Goal: Transaction & Acquisition: Purchase product/service

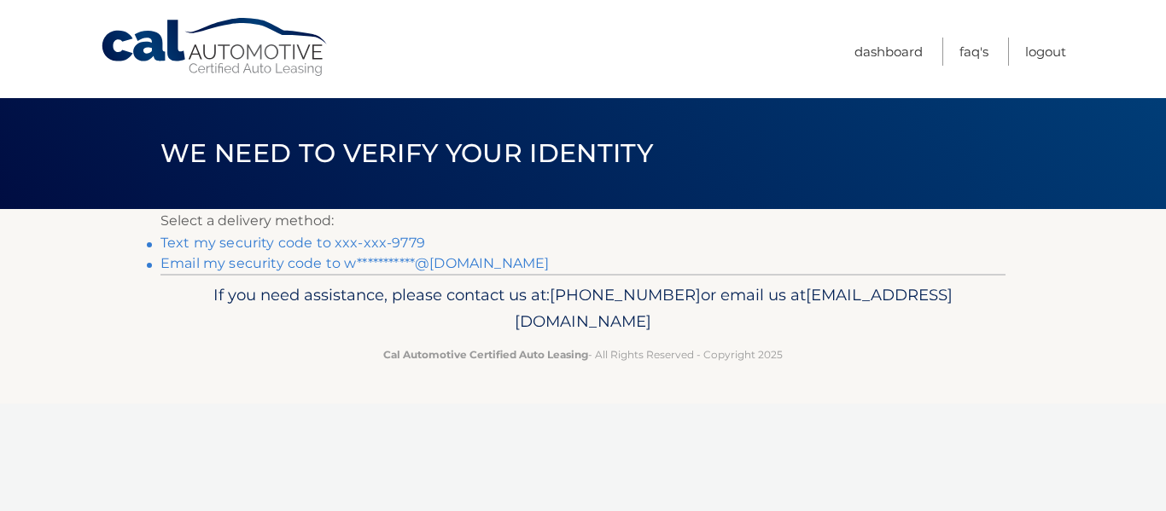
click at [348, 238] on link "Text my security code to xxx-xxx-9779" at bounding box center [292, 243] width 265 height 16
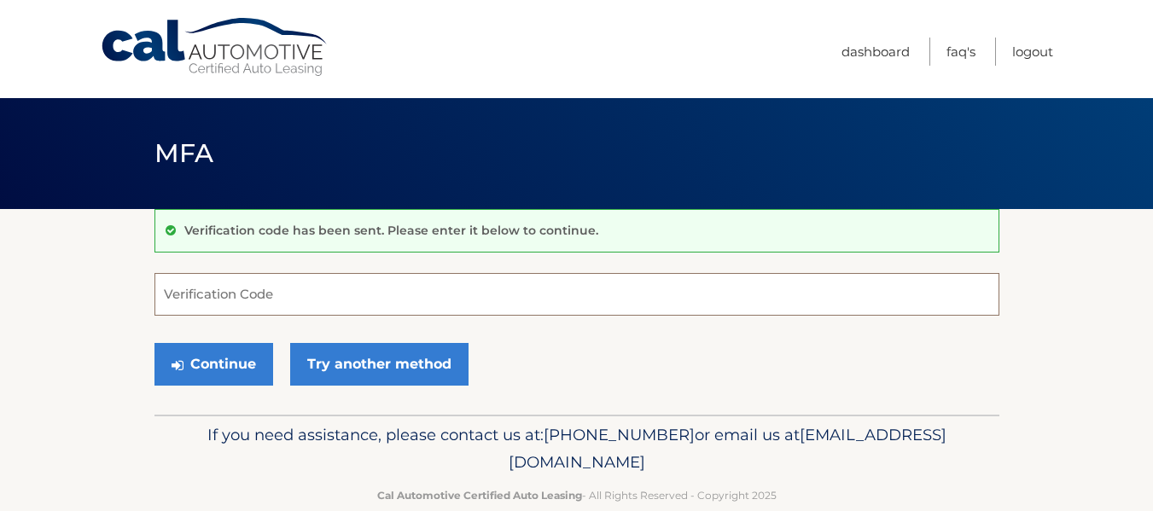
click at [230, 295] on input "Verification Code" at bounding box center [577, 294] width 845 height 43
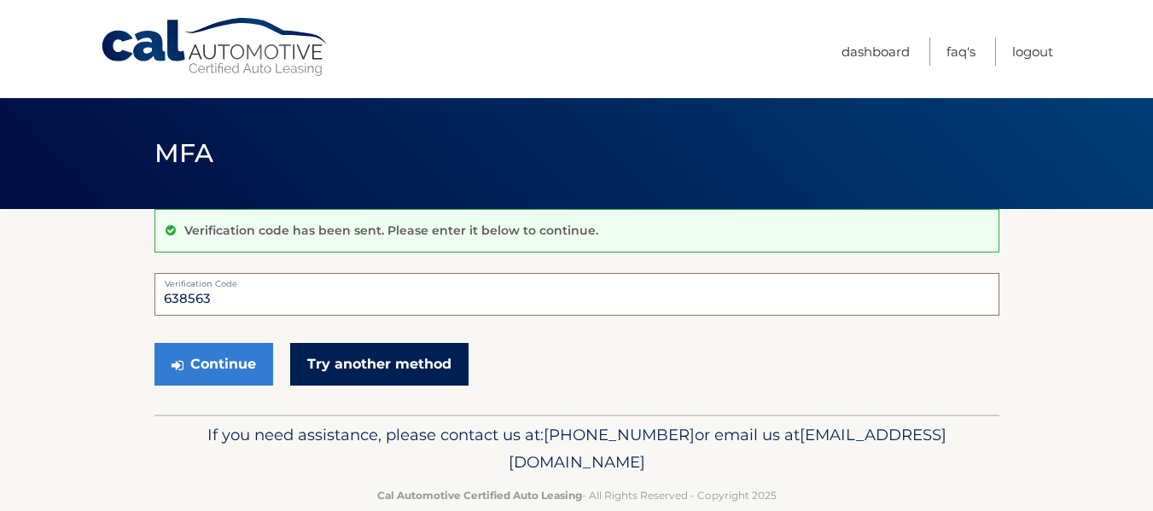
type input "638563"
click at [376, 377] on link "Try another method" at bounding box center [379, 364] width 178 height 43
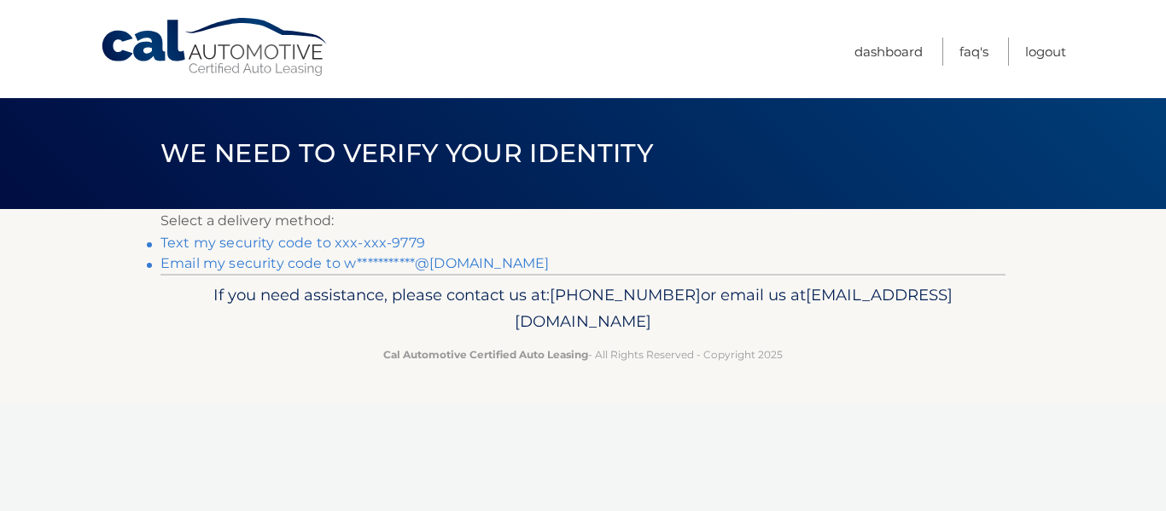
click at [232, 245] on link "Text my security code to xxx-xxx-9779" at bounding box center [292, 243] width 265 height 16
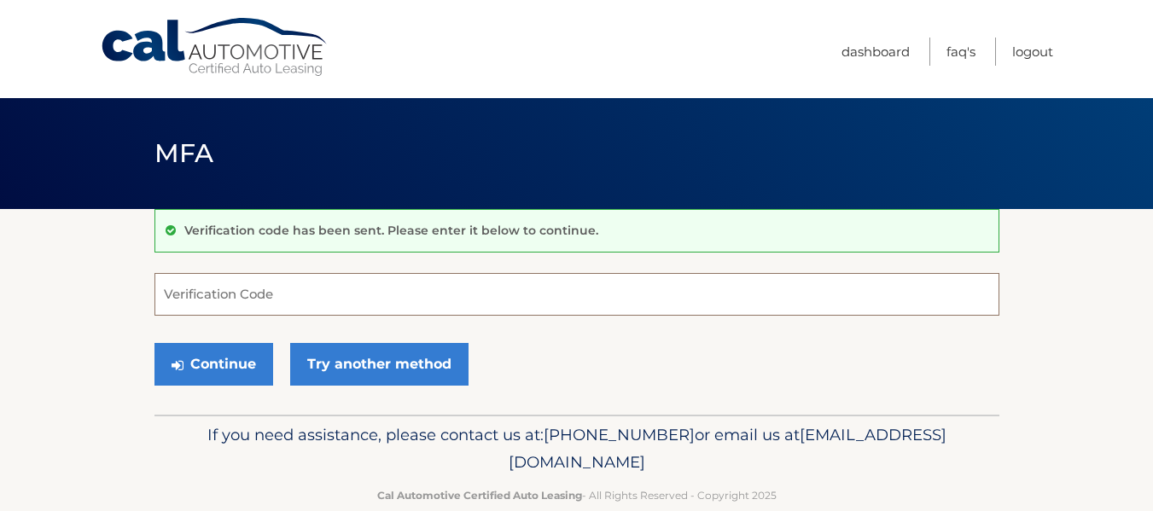
click at [278, 295] on input "Verification Code" at bounding box center [577, 294] width 845 height 43
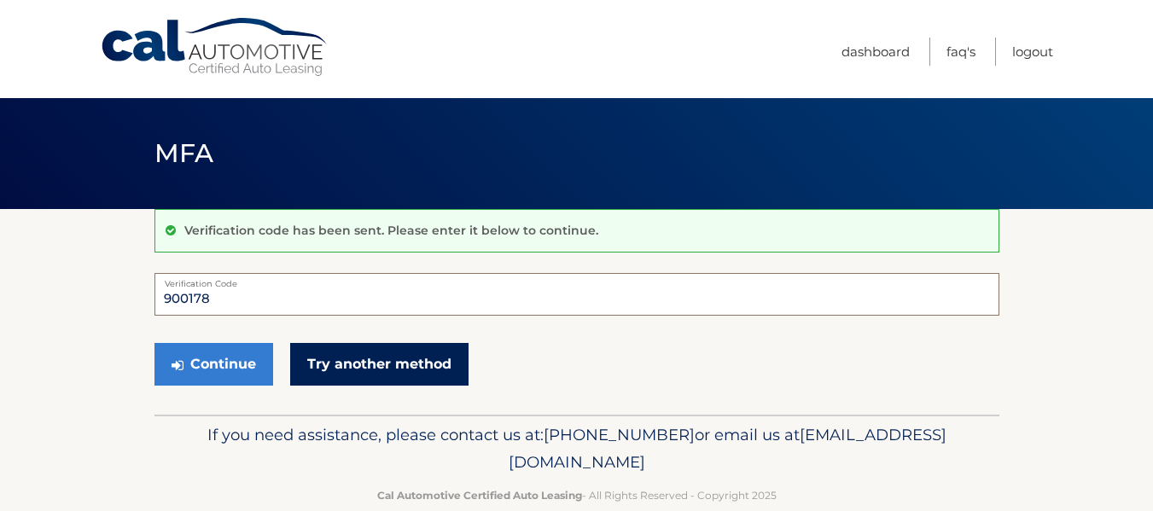
type input "900178"
click at [313, 372] on link "Try another method" at bounding box center [379, 364] width 178 height 43
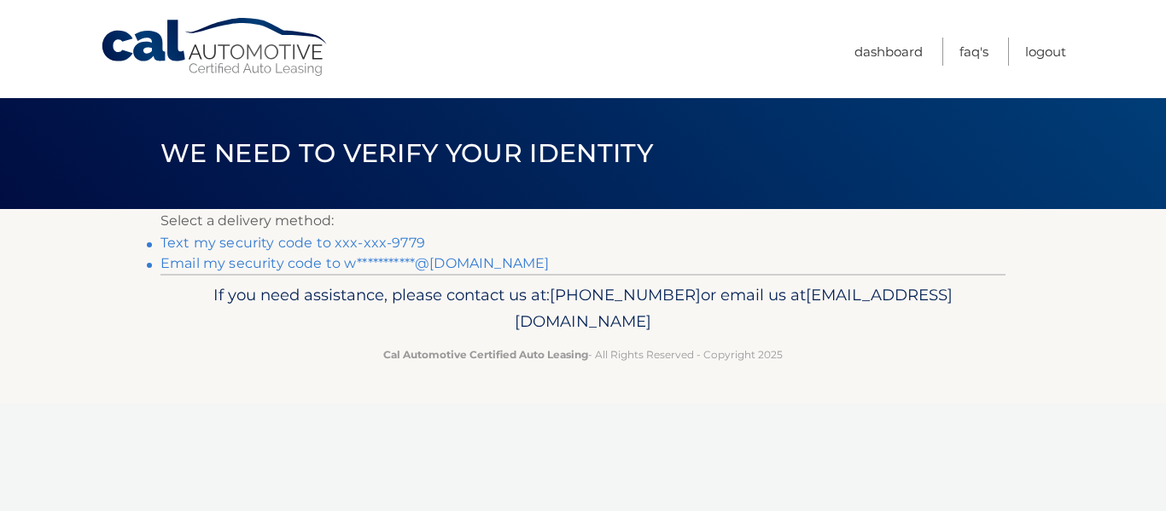
click at [287, 241] on link "Text my security code to xxx-xxx-9779" at bounding box center [292, 243] width 265 height 16
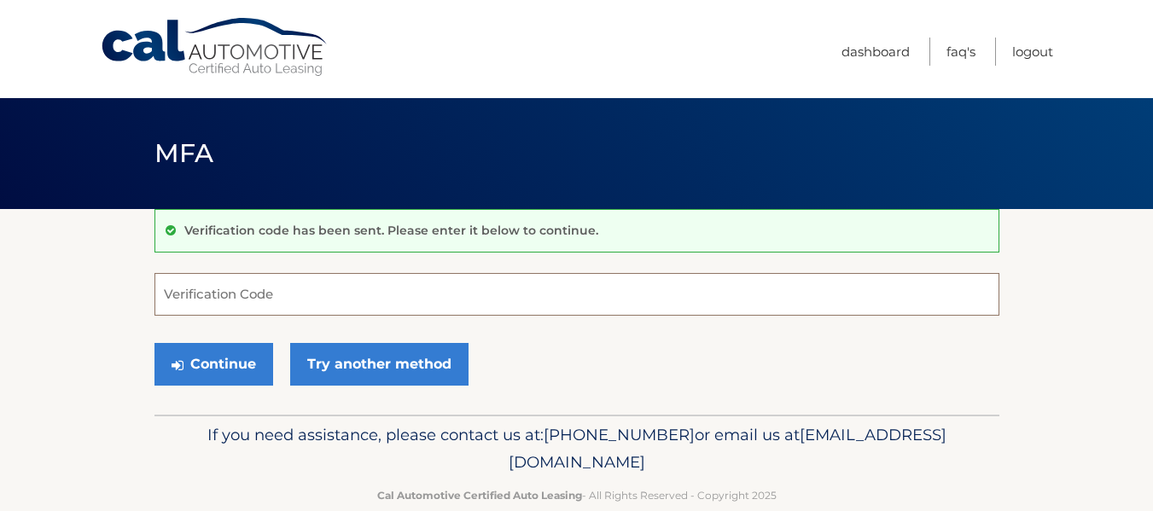
click at [277, 298] on input "Verification Code" at bounding box center [577, 294] width 845 height 43
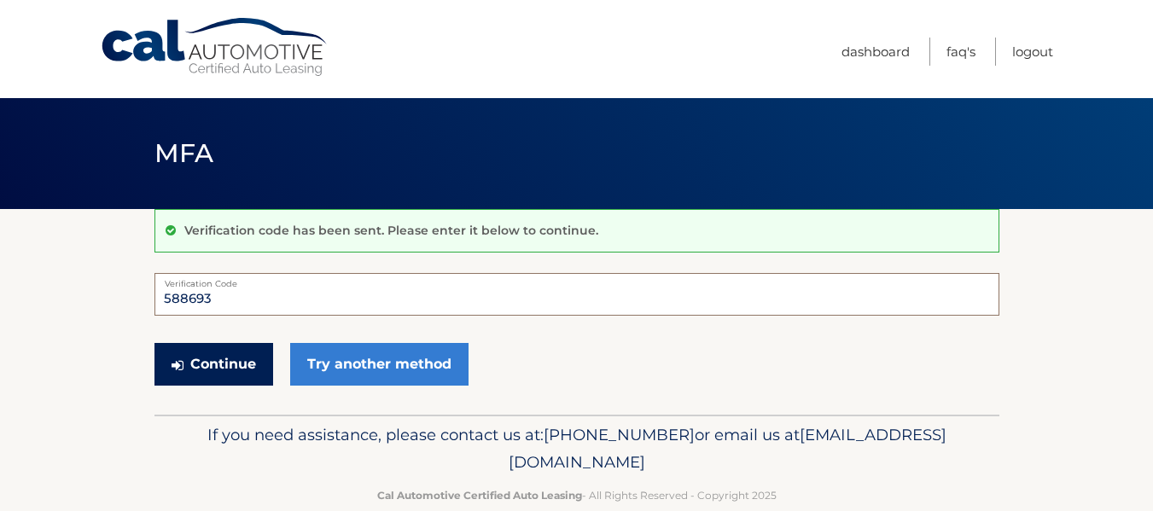
type input "588693"
click at [209, 371] on button "Continue" at bounding box center [214, 364] width 119 height 43
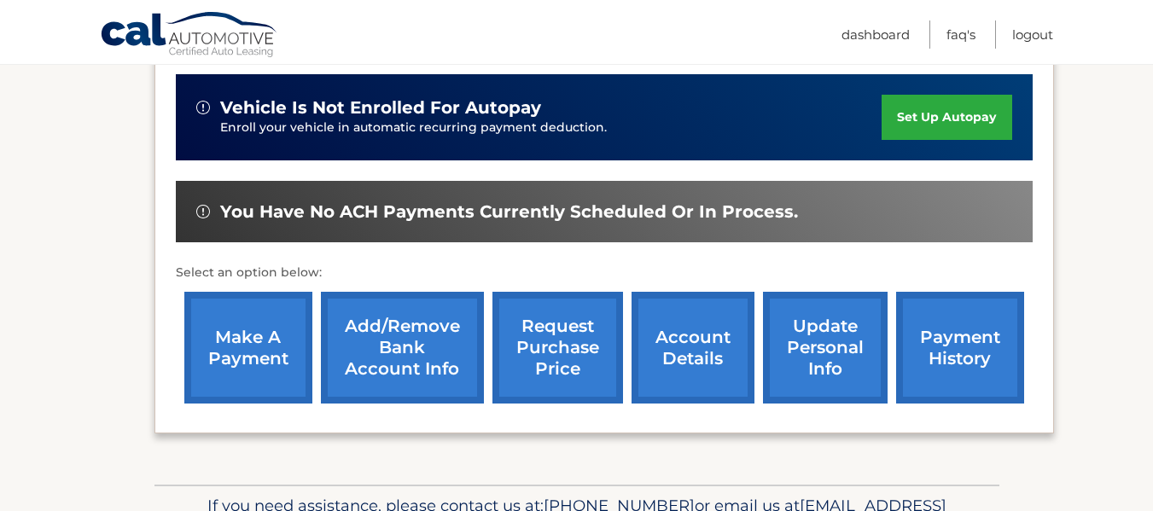
scroll to position [445, 0]
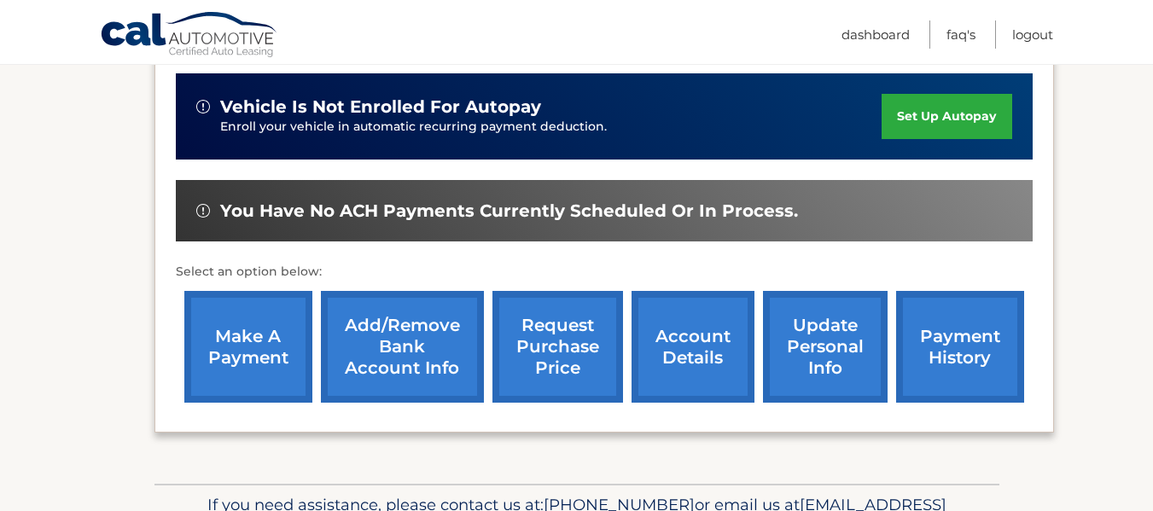
click at [240, 336] on link "make a payment" at bounding box center [248, 347] width 128 height 112
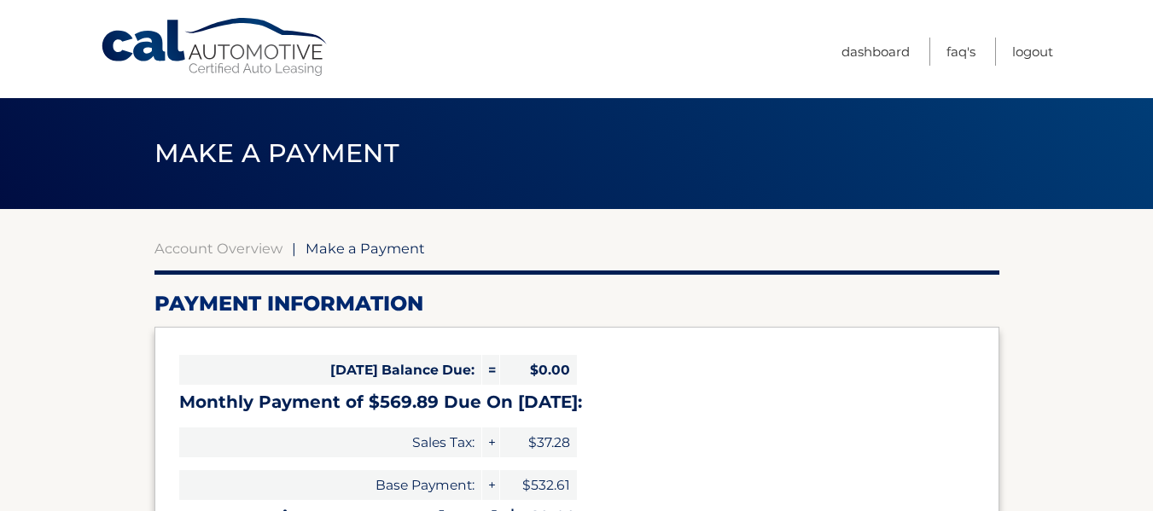
select select "NzQ1OTMxNWEtMDljYi00YTJkLTk5NzMtNzJkNGUxOTUzOWY5"
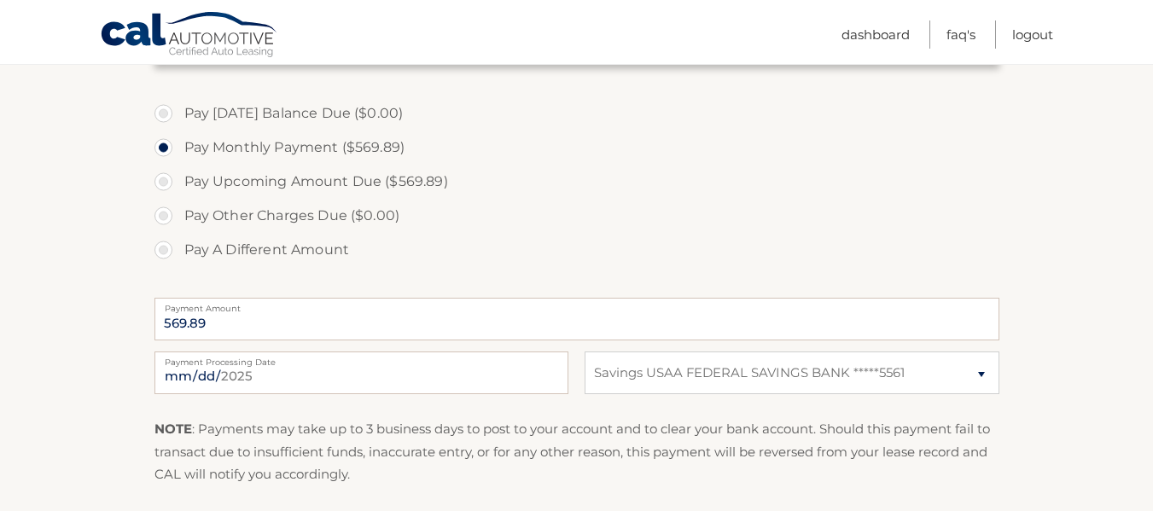
scroll to position [495, 0]
click at [298, 380] on input "2025-08-29" at bounding box center [362, 372] width 414 height 43
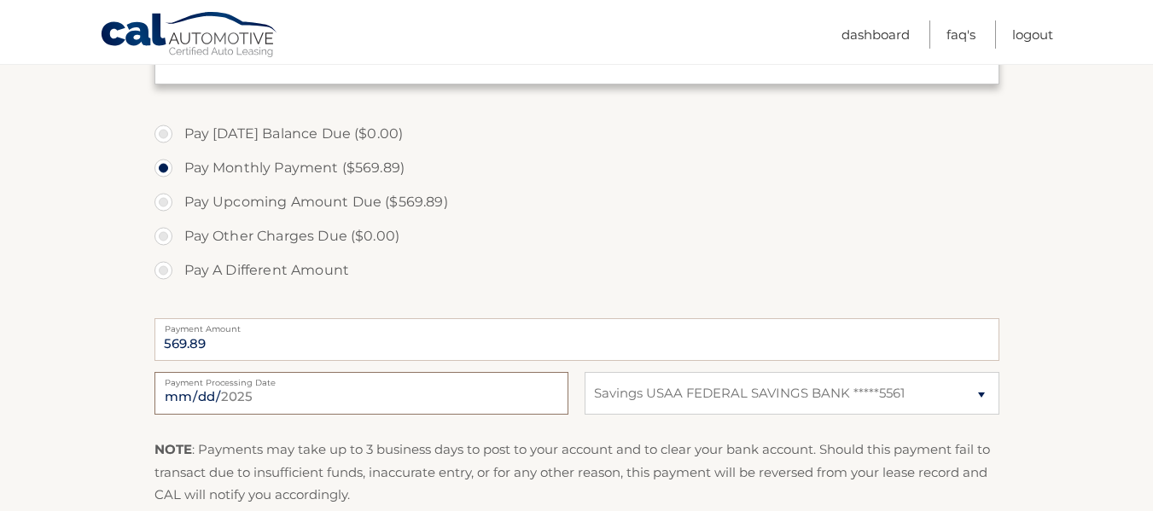
scroll to position [481, 0]
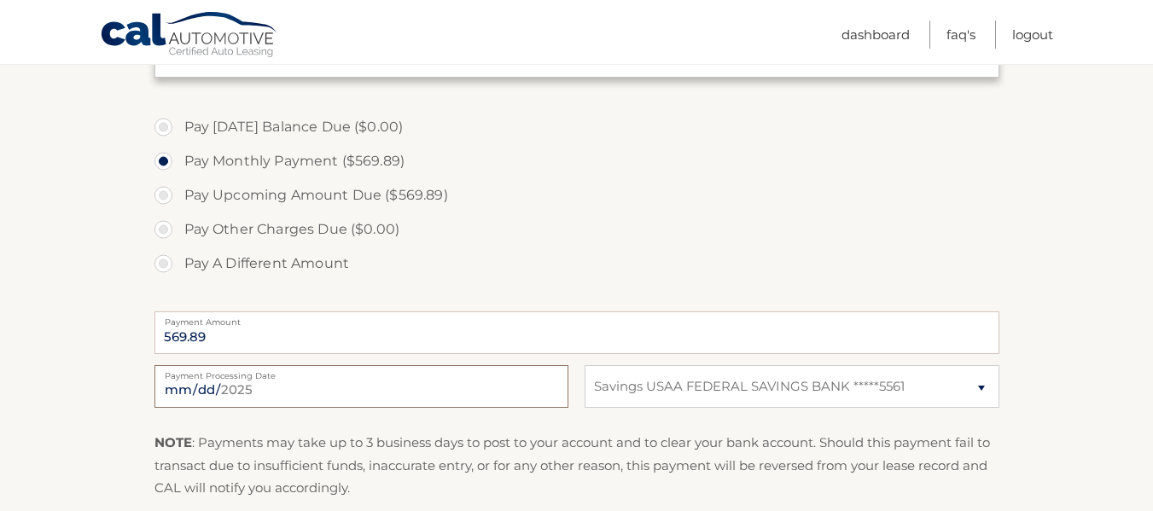
click at [267, 401] on input "2025-09-15" at bounding box center [362, 386] width 414 height 43
type input "2025-09-16"
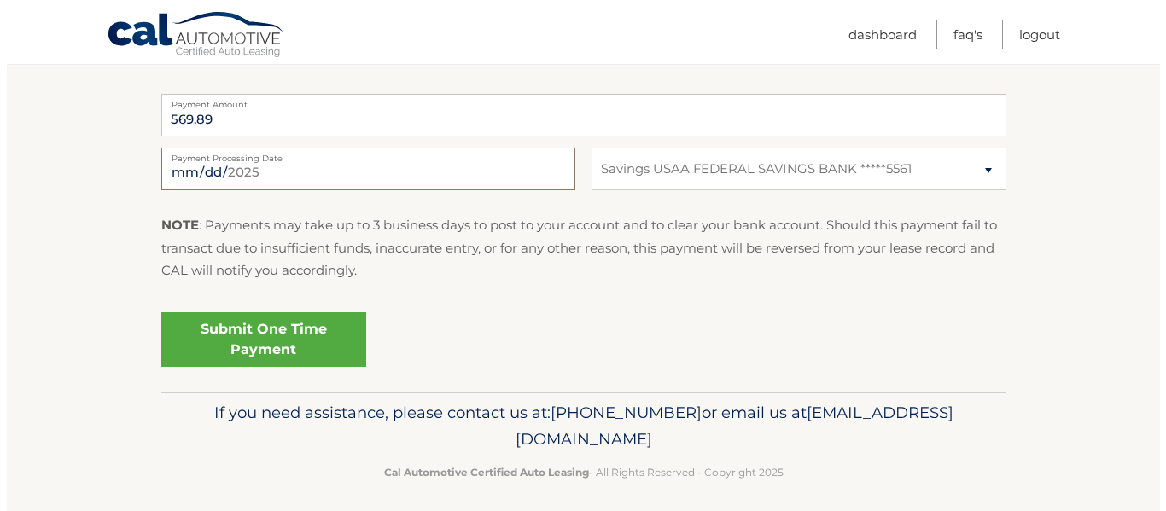
scroll to position [699, 0]
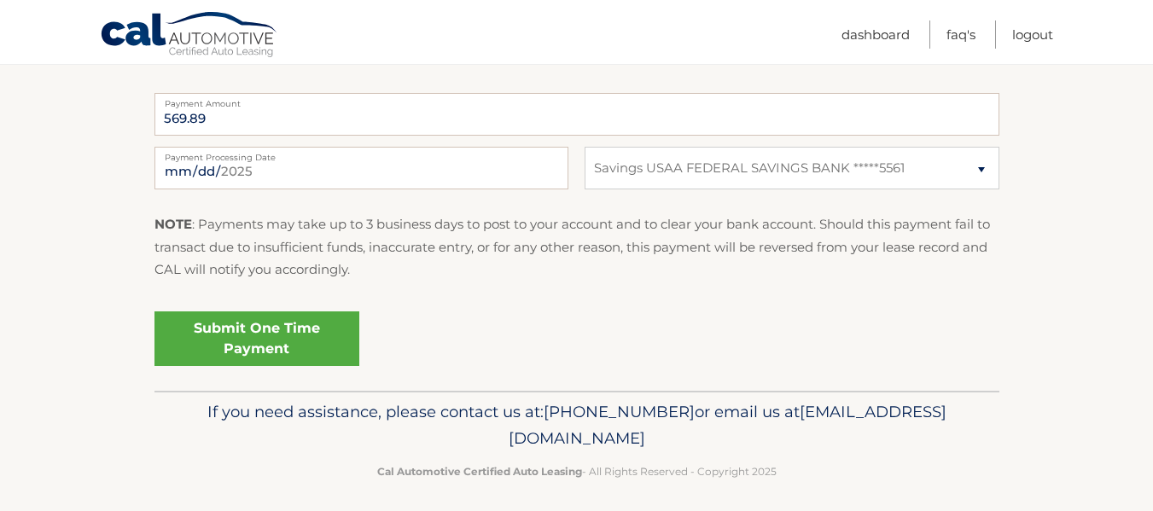
click at [291, 344] on link "Submit One Time Payment" at bounding box center [257, 339] width 205 height 55
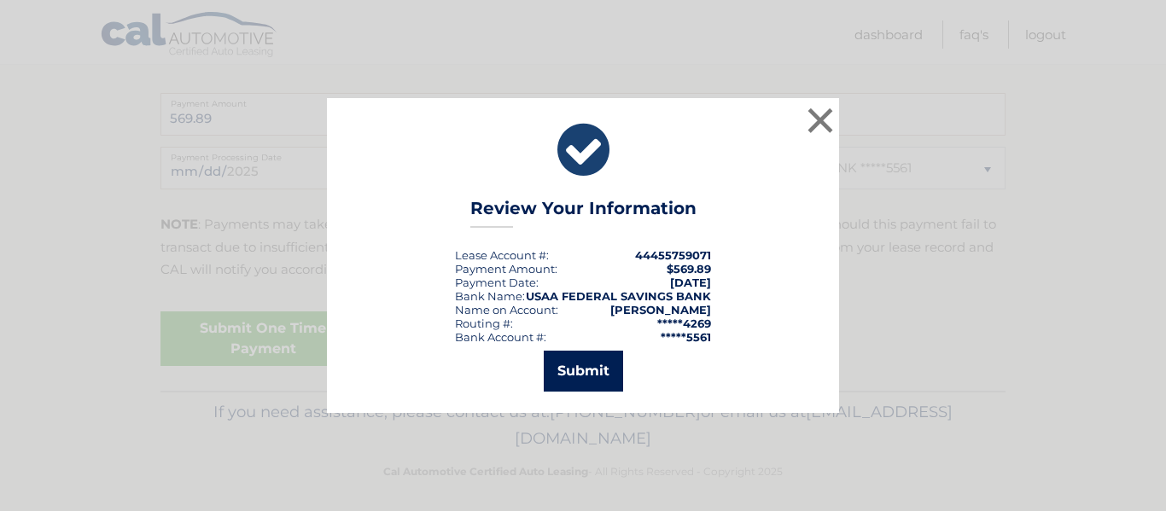
click at [598, 366] on button "Submit" at bounding box center [583, 371] width 79 height 41
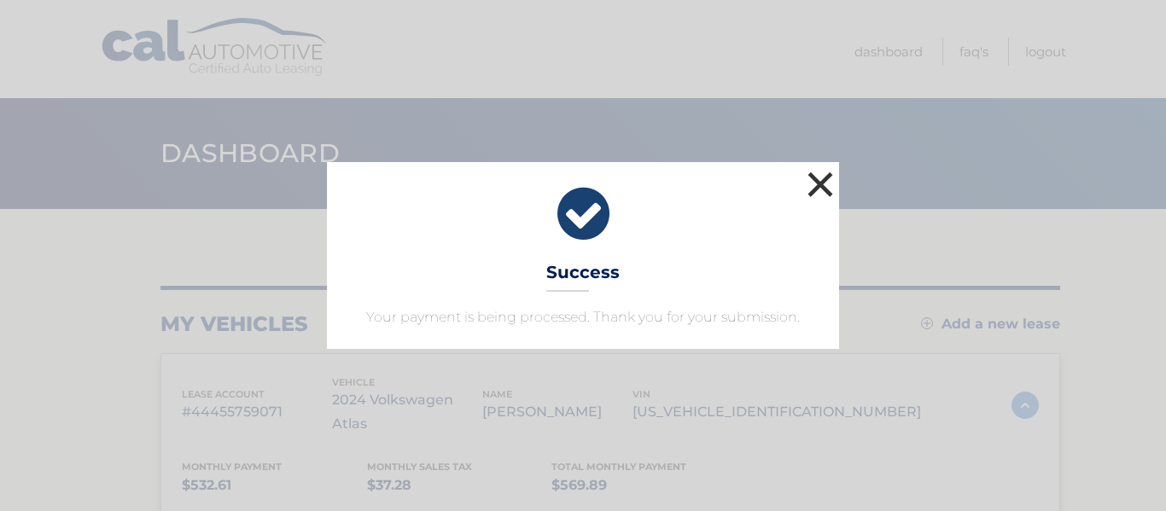
click at [817, 180] on button "×" at bounding box center [820, 184] width 34 height 34
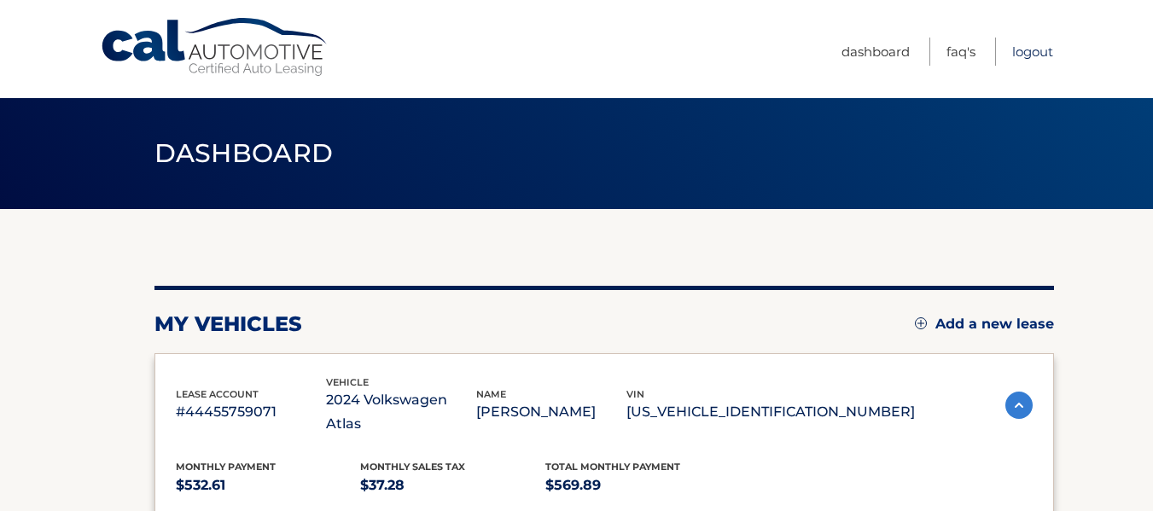
click at [1023, 54] on link "Logout" at bounding box center [1032, 52] width 41 height 28
